Goal: Task Accomplishment & Management: Use online tool/utility

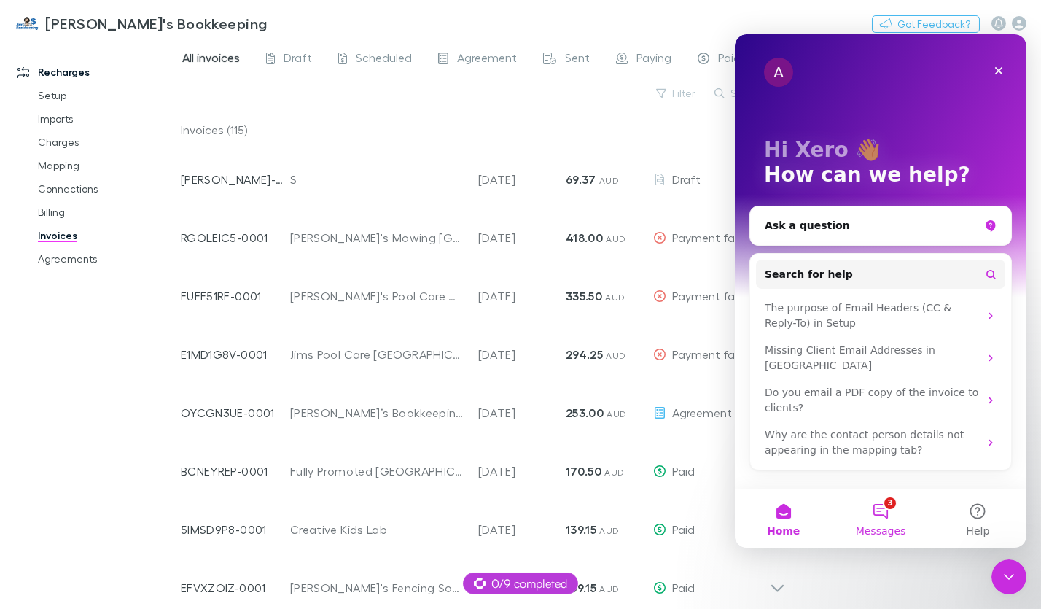
click at [881, 510] on button "3 Messages" at bounding box center [879, 518] width 97 height 58
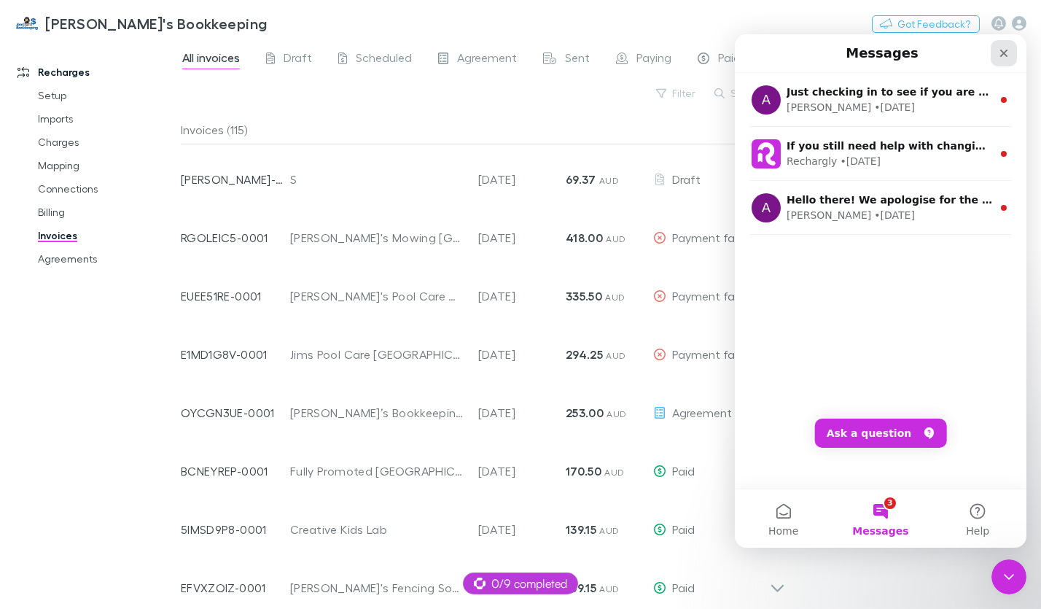
click at [1001, 55] on icon "Close" at bounding box center [1004, 54] width 8 height 8
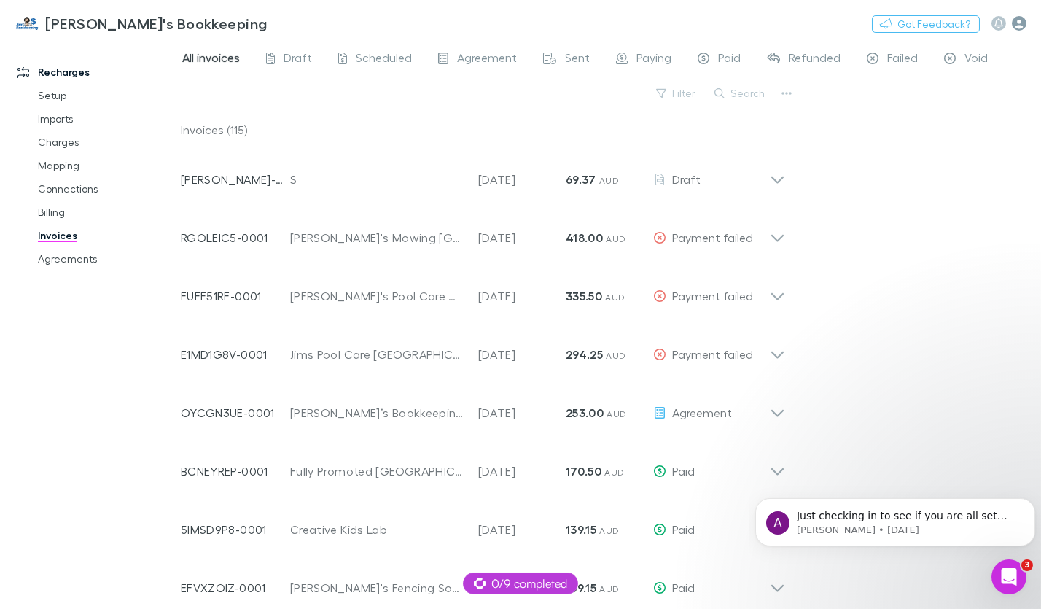
click at [1017, 25] on icon "button" at bounding box center [1019, 23] width 15 height 15
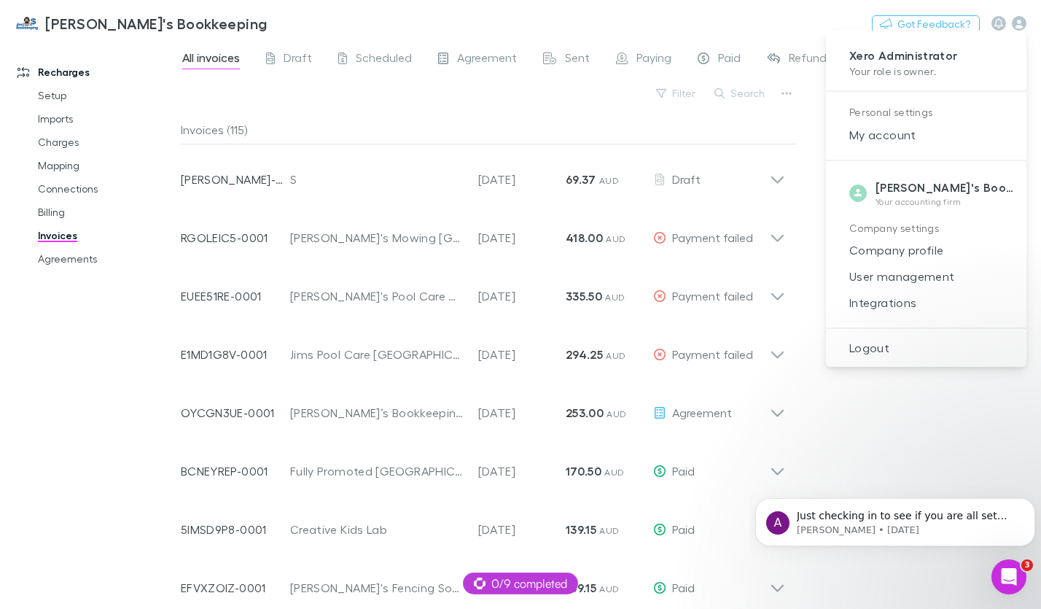
click at [58, 91] on div at bounding box center [520, 304] width 1041 height 609
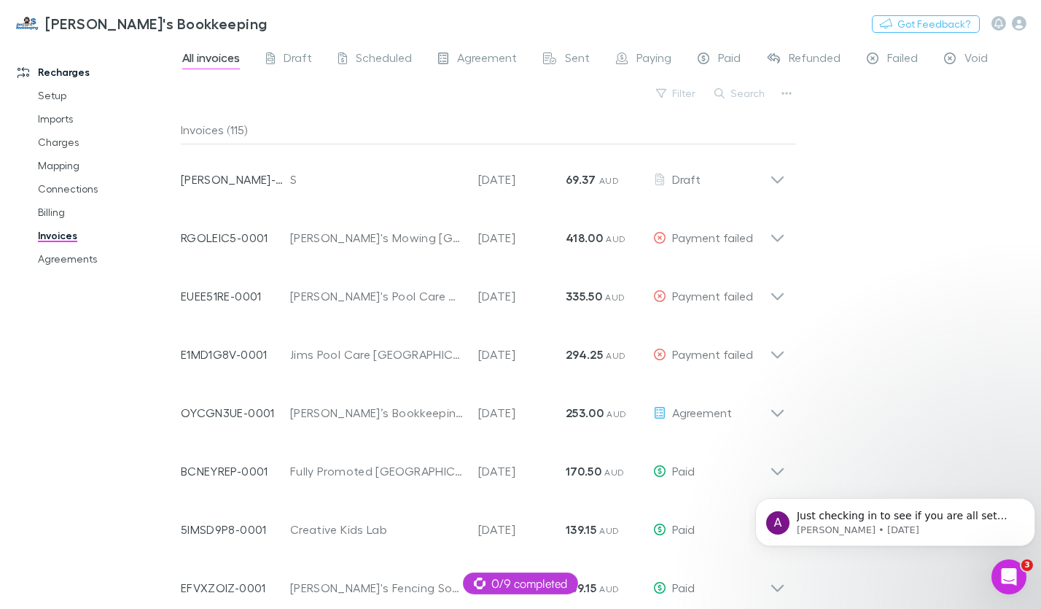
click at [50, 96] on link "Setup" at bounding box center [106, 95] width 166 height 23
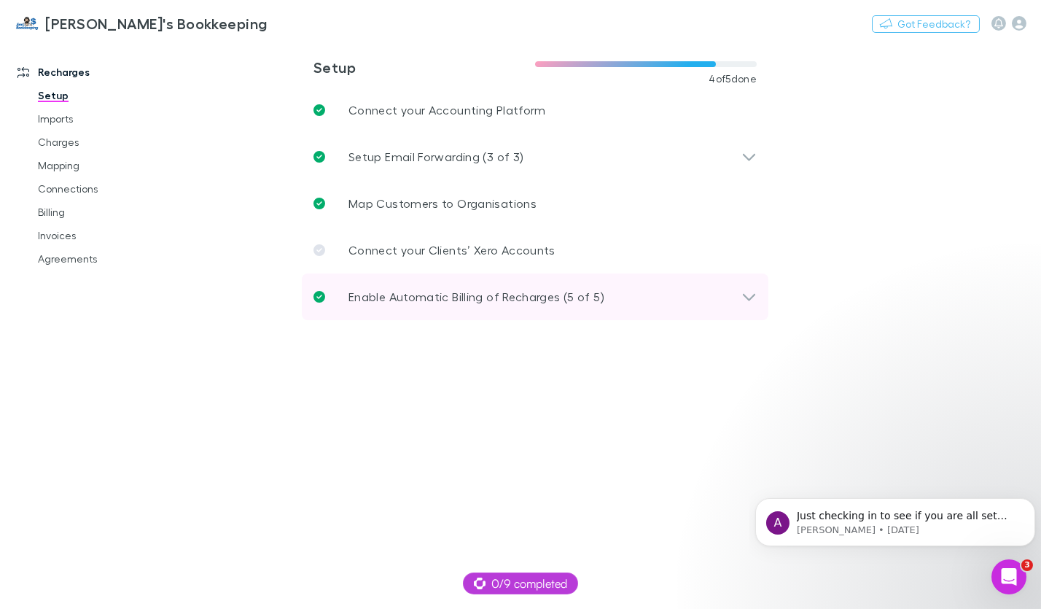
click at [651, 297] on div "Enable Automatic Billing of Recharges (5 of 5)" at bounding box center [528, 297] width 428 height 18
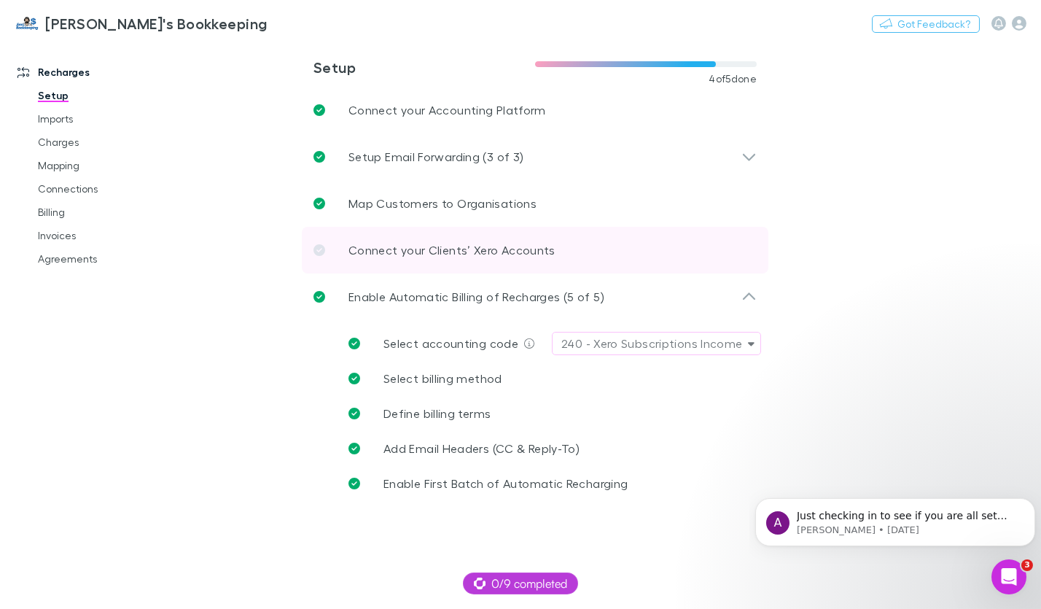
click at [592, 260] on link "Connect your Clients’ Xero Accounts" at bounding box center [535, 250] width 467 height 47
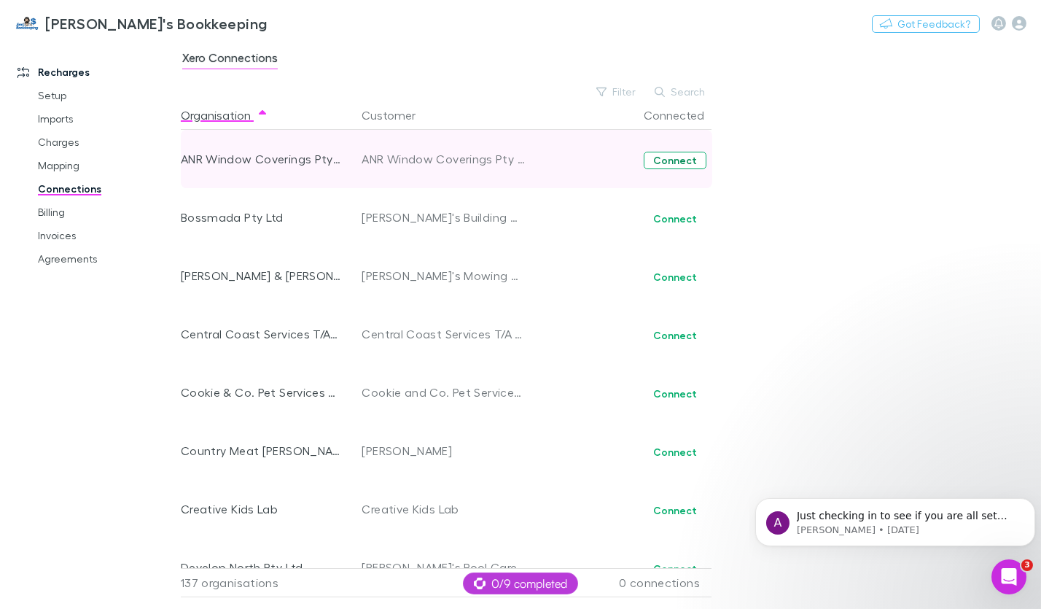
click at [686, 163] on button "Connect" at bounding box center [675, 161] width 63 height 18
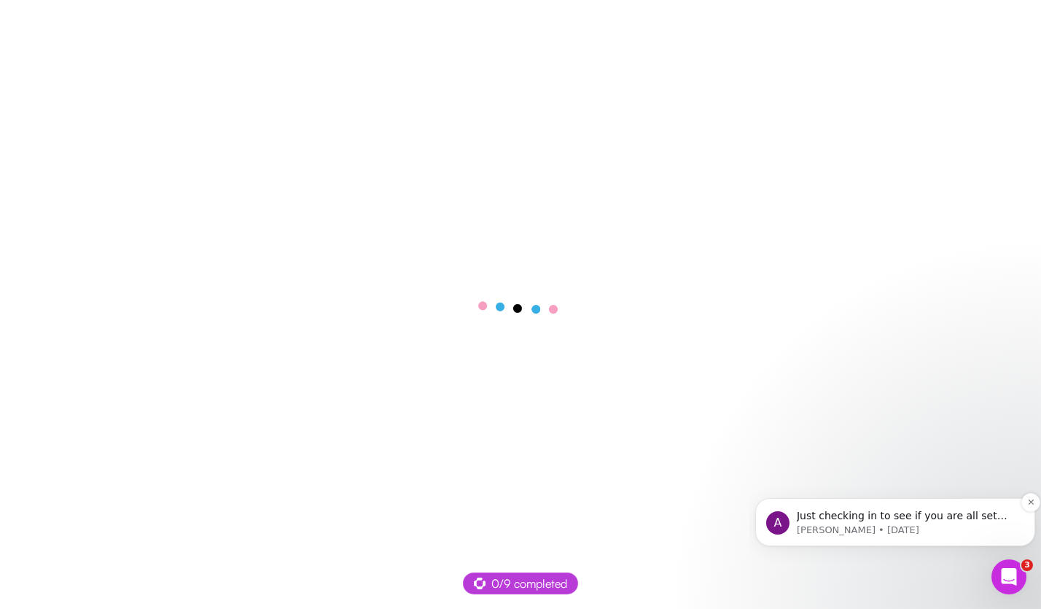
click at [854, 519] on span "Just checking in to see if you are all set with the agreement in question. Is i…" at bounding box center [901, 529] width 211 height 41
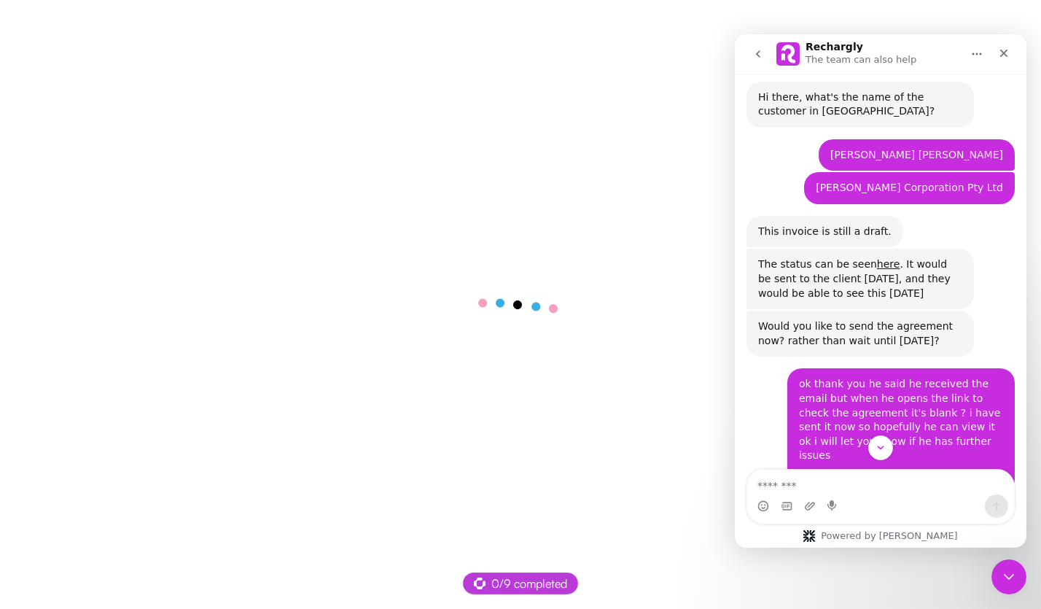
scroll to position [1270, 0]
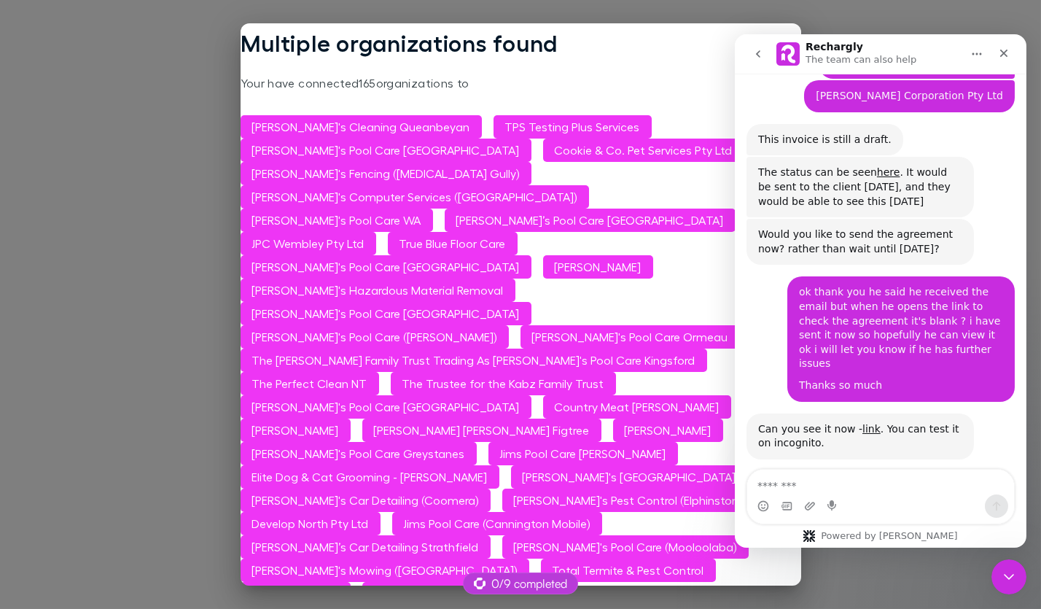
click at [861, 588] on div "Multiple organizations found Your have connected 165 organizations to [PERSON_N…" at bounding box center [520, 304] width 1041 height 609
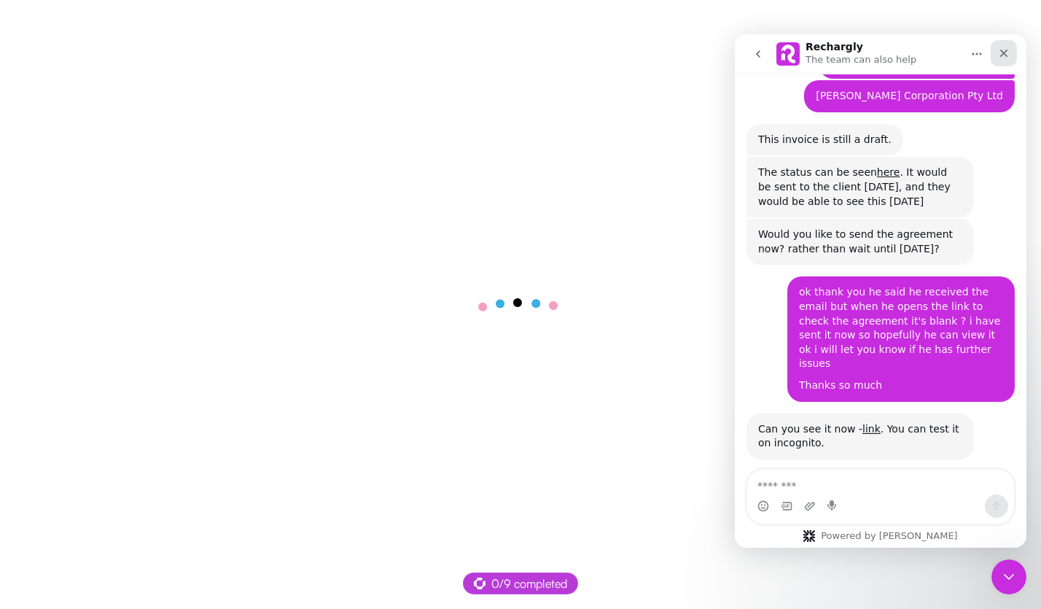
click at [1007, 58] on icon "Close" at bounding box center [1004, 53] width 12 height 12
